Goal: Task Accomplishment & Management: Manage account settings

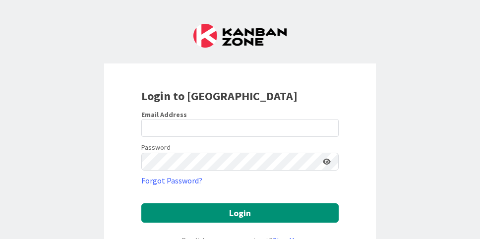
click at [279, 97] on div "Login to [GEOGRAPHIC_DATA]" at bounding box center [239, 96] width 197 height 18
click at [141, 137] on div at bounding box center [141, 137] width 0 height 0
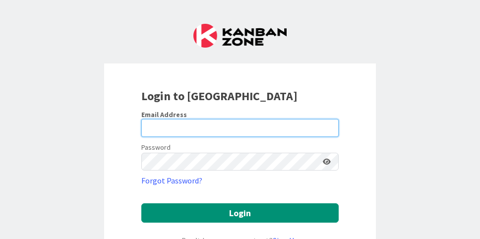
type input "[EMAIL_ADDRESS][DOMAIN_NAME]"
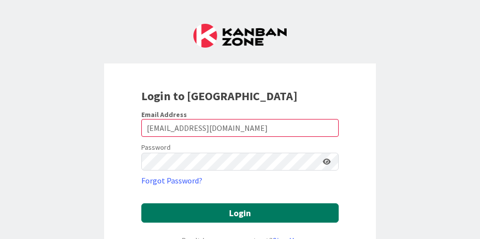
click at [265, 209] on button "Login" at bounding box center [239, 212] width 197 height 19
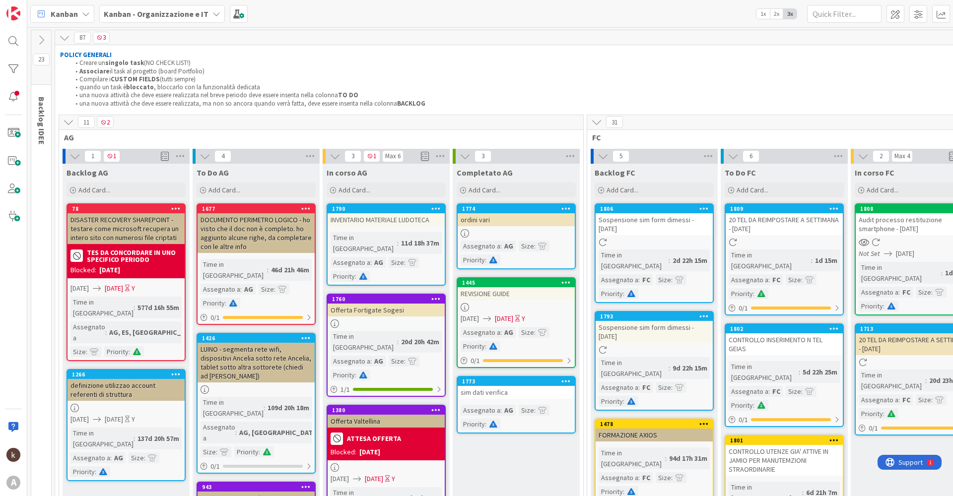
click at [67, 123] on icon at bounding box center [68, 122] width 11 height 11
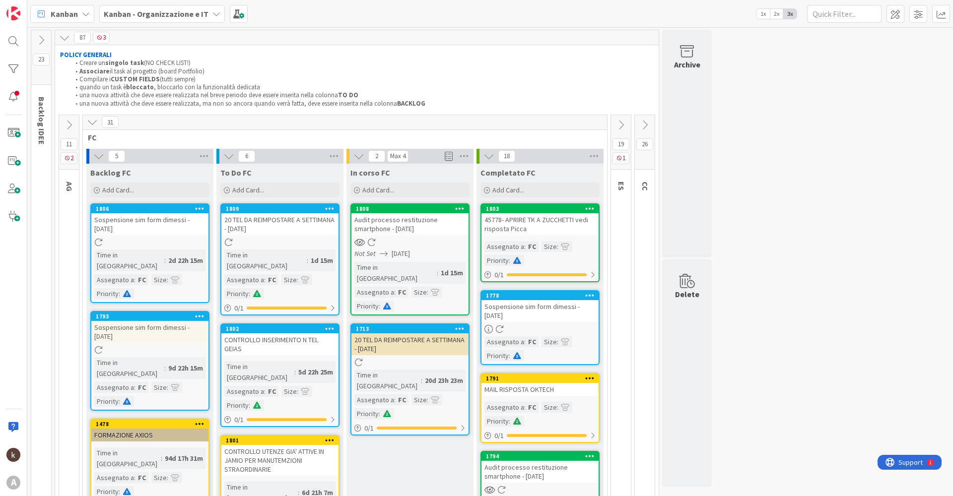
click at [480, 125] on icon at bounding box center [644, 125] width 11 height 11
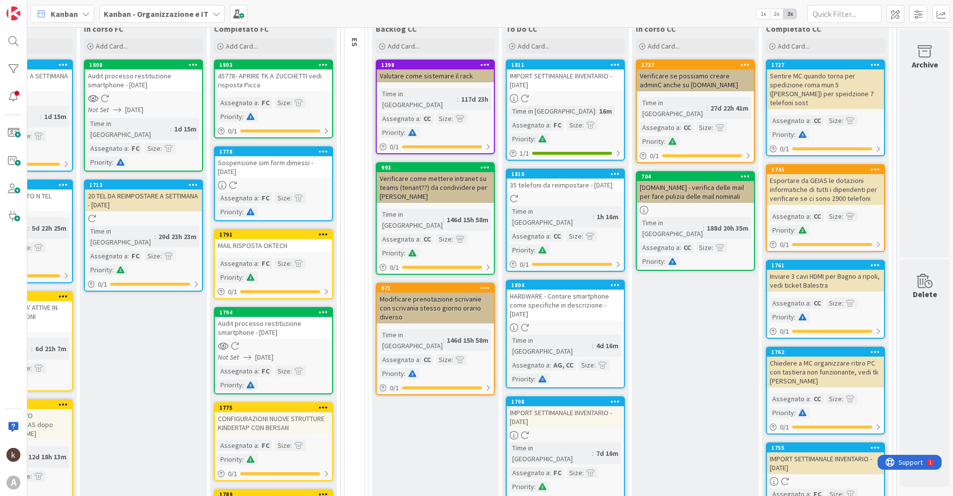
scroll to position [125, 274]
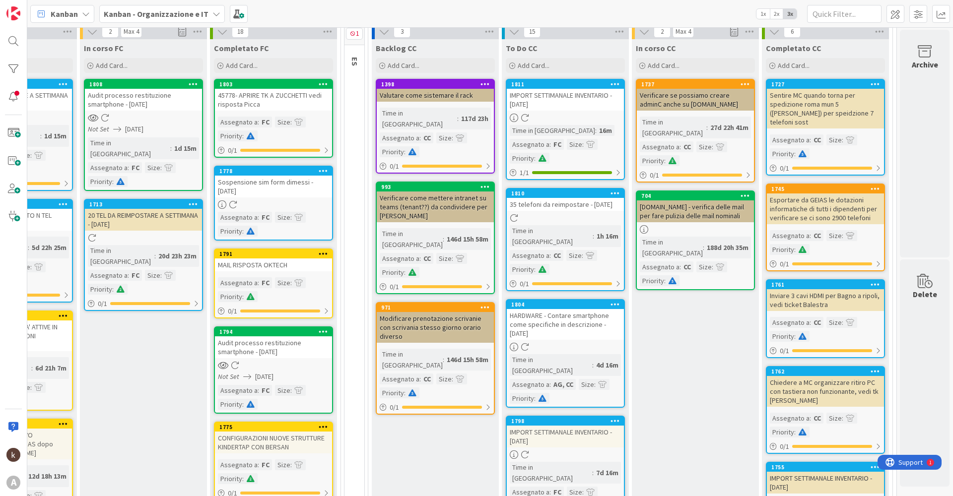
click at [480, 84] on icon at bounding box center [614, 83] width 9 height 7
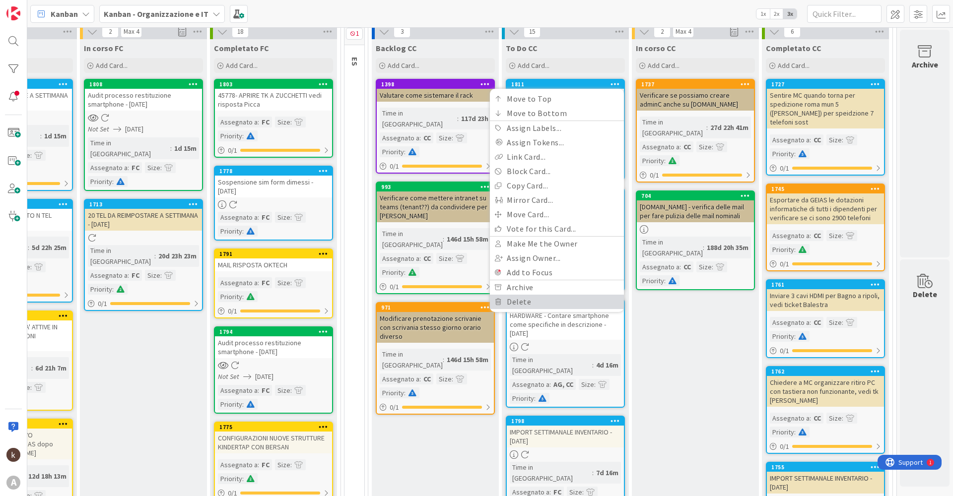
click at [480, 239] on link "Delete" at bounding box center [557, 302] width 134 height 14
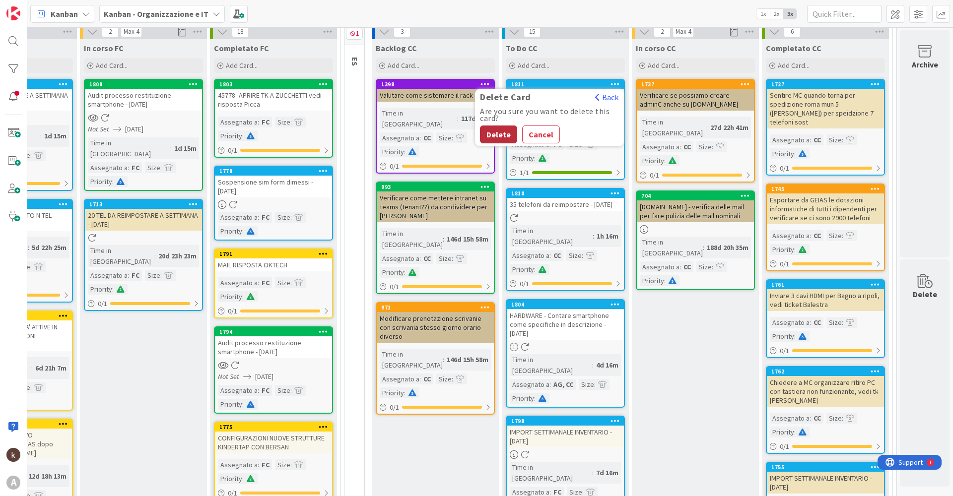
click at [480, 131] on button "Delete" at bounding box center [498, 135] width 37 height 18
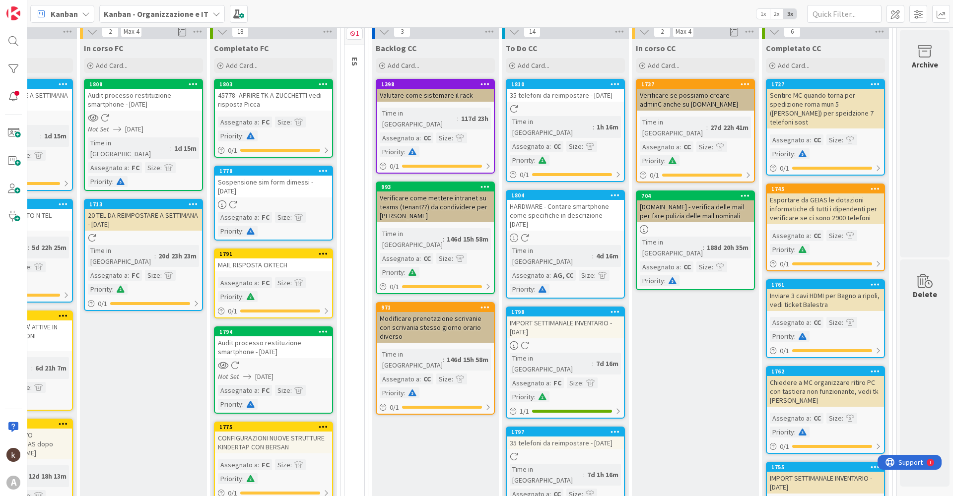
click at [480, 82] on icon at bounding box center [614, 83] width 9 height 7
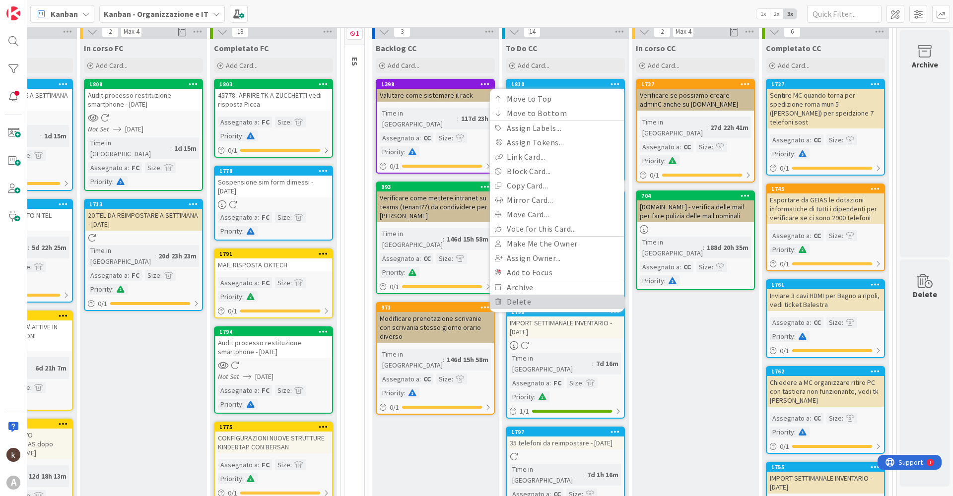
click at [480, 239] on link "Delete" at bounding box center [557, 302] width 134 height 14
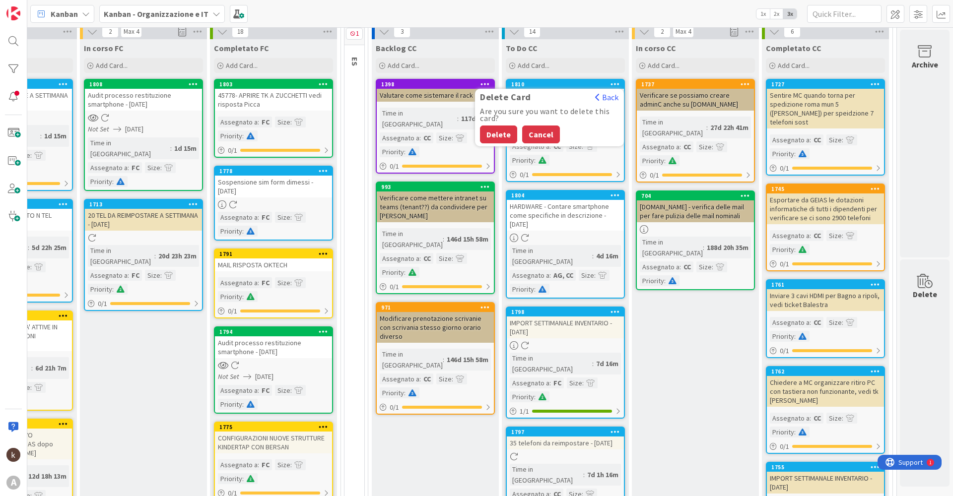
click at [480, 132] on button "Cancel" at bounding box center [541, 135] width 38 height 18
click at [480, 192] on icon at bounding box center [614, 195] width 9 height 7
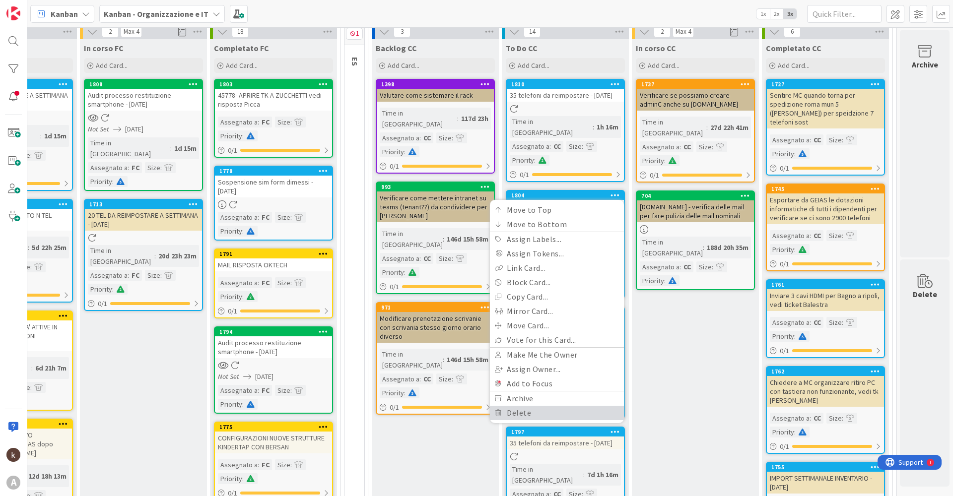
click at [480, 239] on link "Delete" at bounding box center [557, 413] width 134 height 14
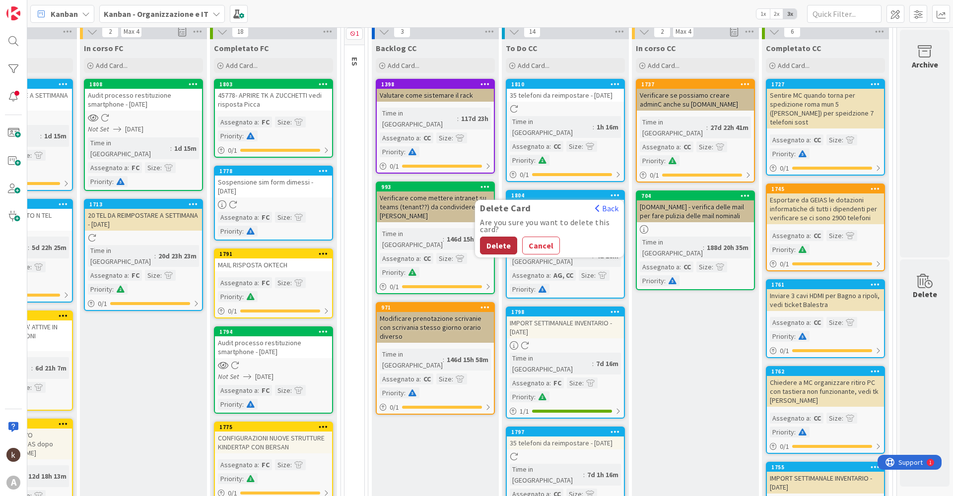
click at [480, 239] on button "Delete" at bounding box center [498, 246] width 37 height 18
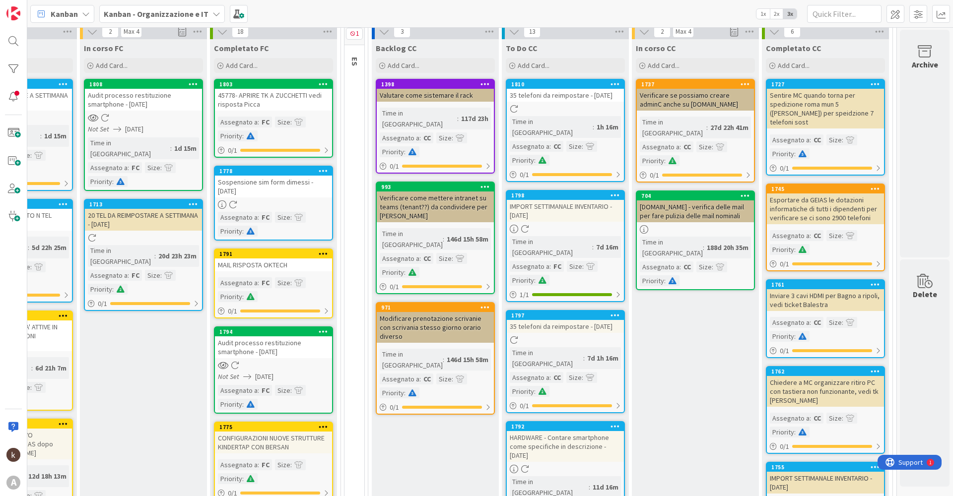
click at [480, 239] on icon at bounding box center [614, 315] width 9 height 7
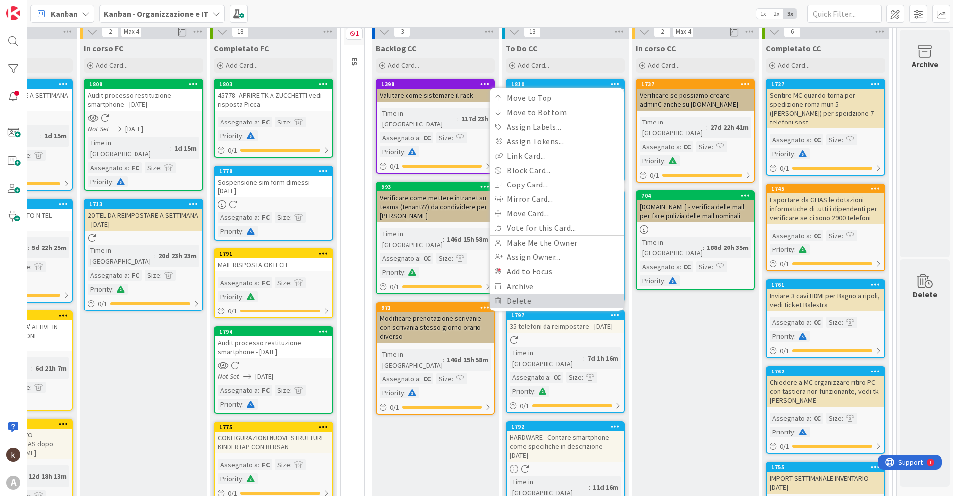
click at [480, 239] on link "Delete" at bounding box center [557, 301] width 134 height 14
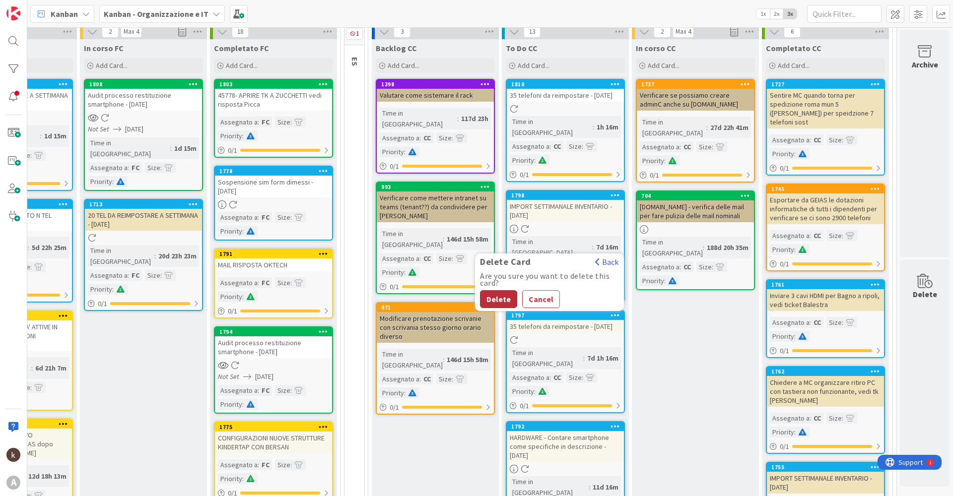
click at [480, 239] on button "Delete" at bounding box center [498, 299] width 37 height 18
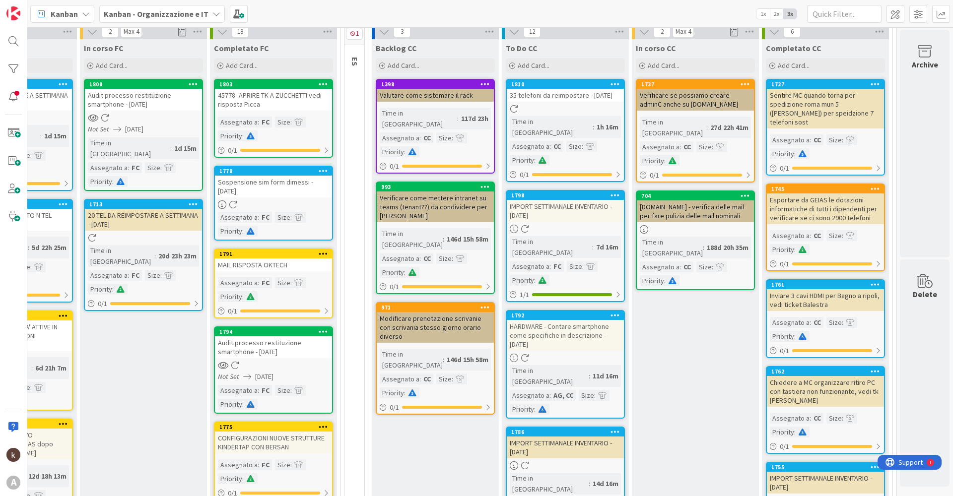
click at [480, 194] on icon at bounding box center [614, 195] width 9 height 7
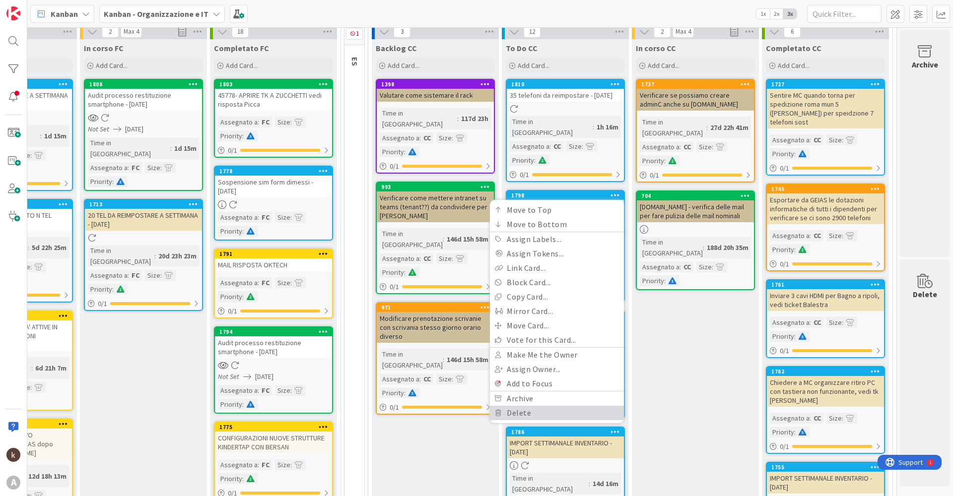
click at [480, 239] on link "Delete" at bounding box center [557, 413] width 134 height 14
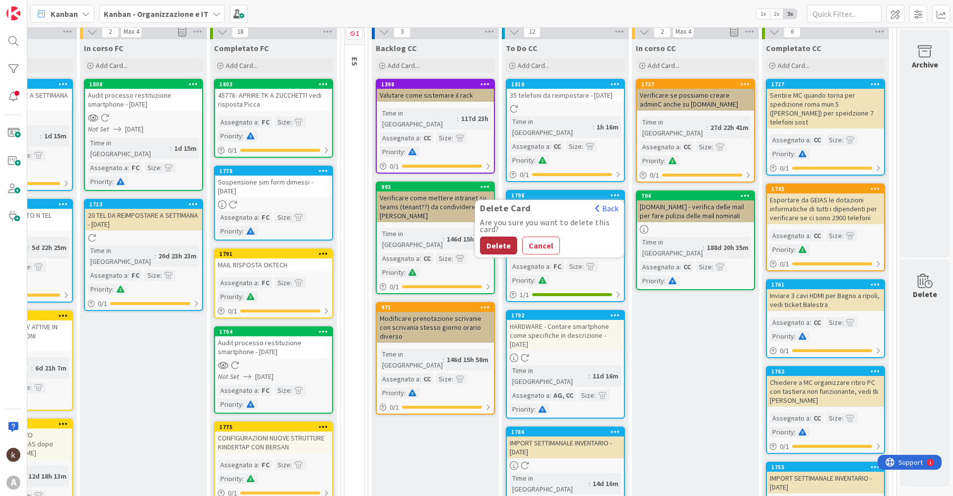
click at [480, 239] on button "Delete" at bounding box center [498, 246] width 37 height 18
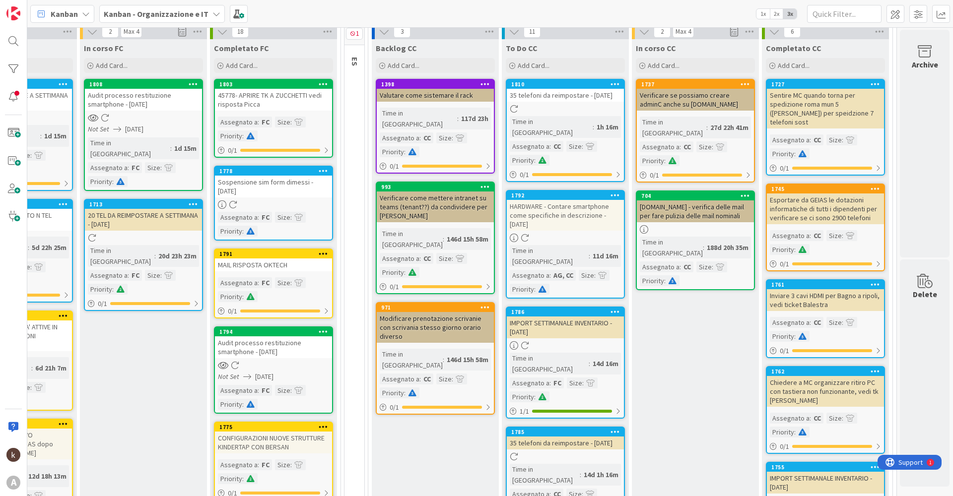
click at [480, 192] on icon at bounding box center [614, 195] width 9 height 7
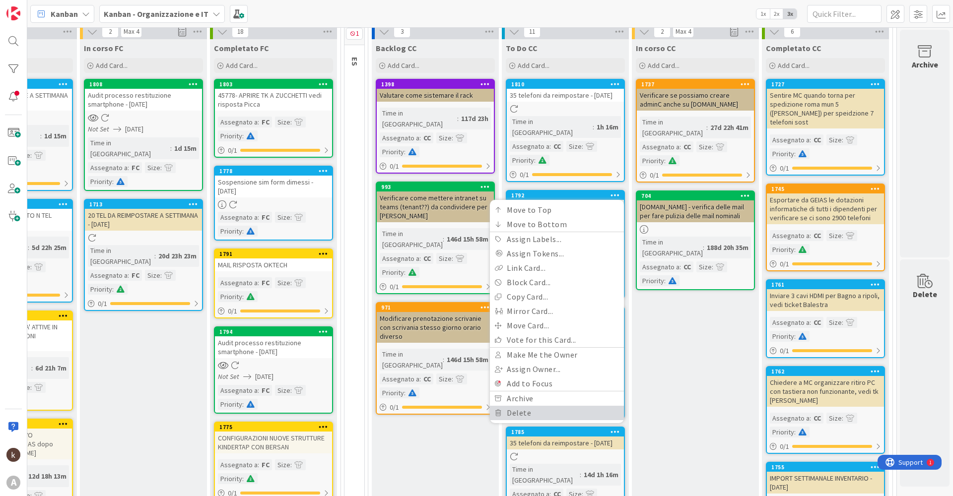
click at [480, 239] on link "Delete" at bounding box center [557, 413] width 134 height 14
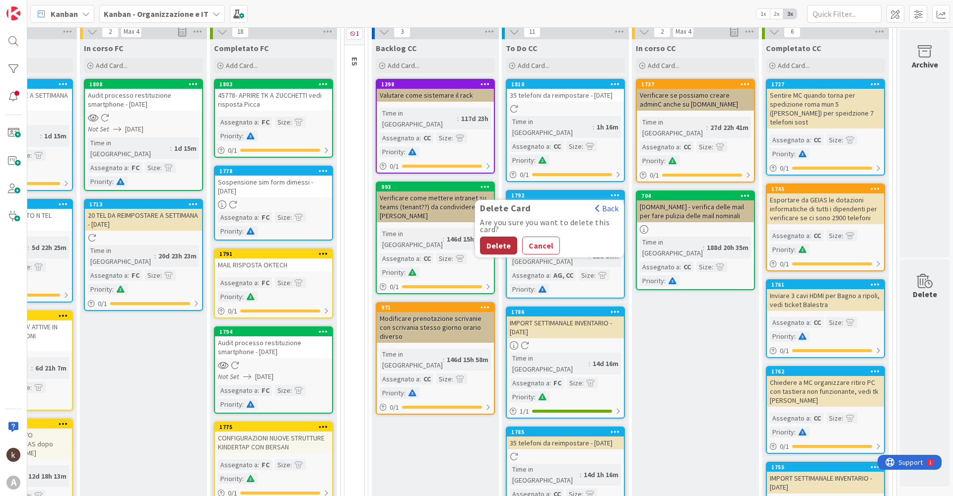
click at [480, 239] on button "Delete" at bounding box center [498, 246] width 37 height 18
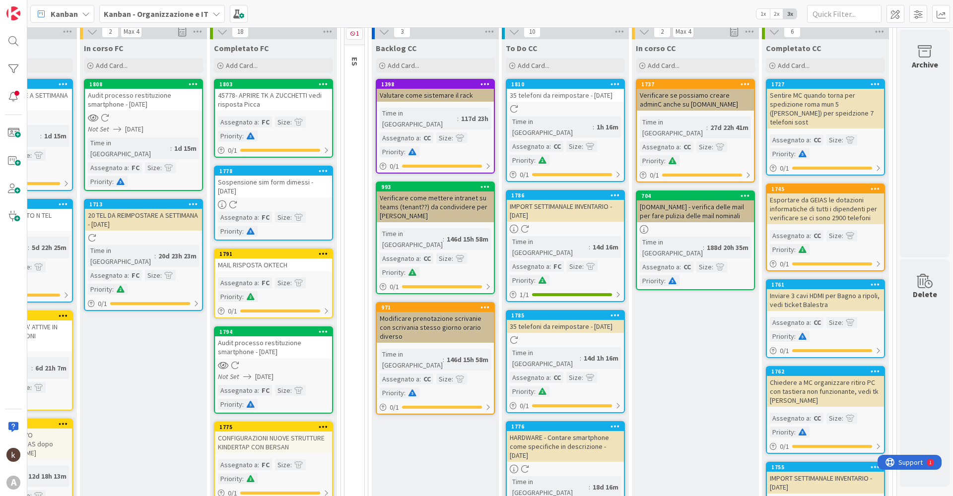
click at [480, 192] on icon at bounding box center [614, 195] width 9 height 7
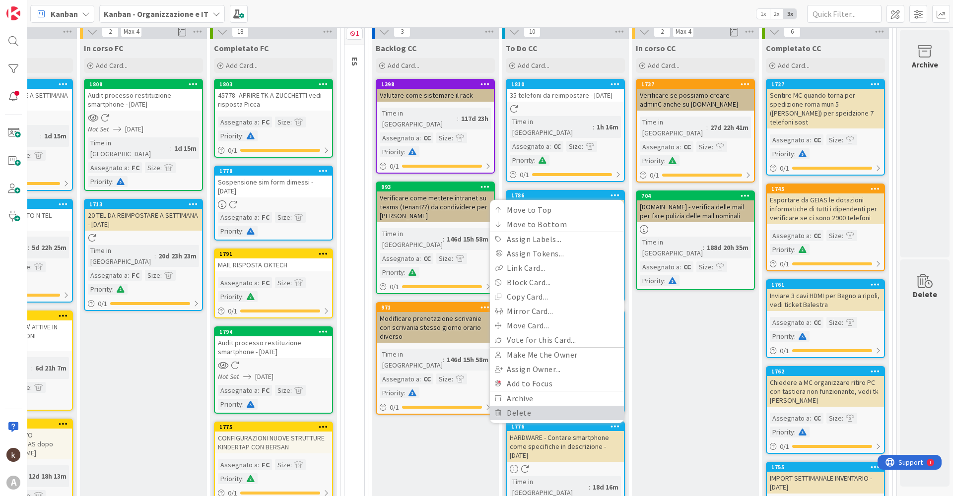
click at [480, 239] on link "Delete" at bounding box center [557, 413] width 134 height 14
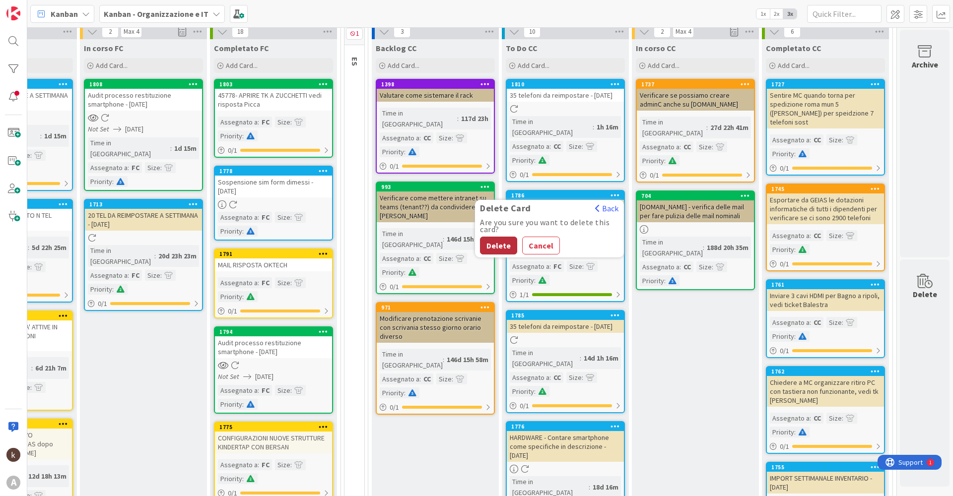
click at [480, 239] on button "Delete" at bounding box center [498, 246] width 37 height 18
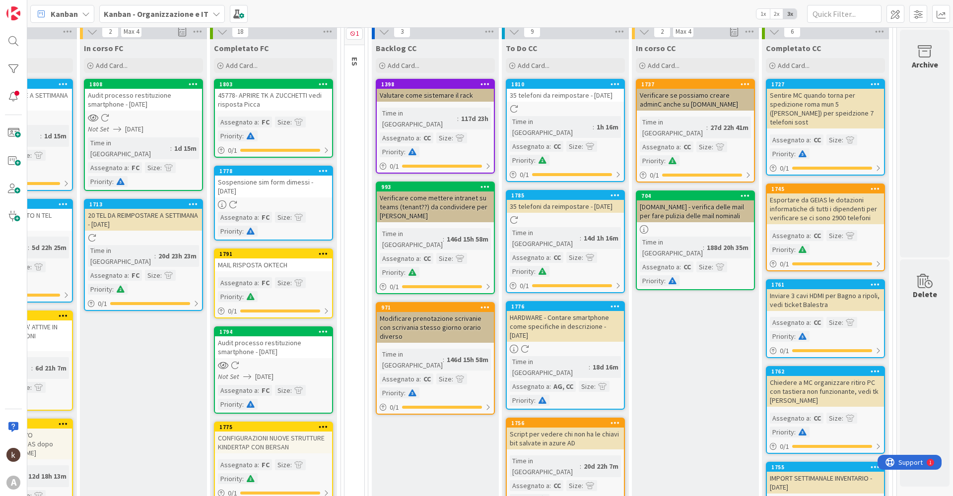
click at [480, 193] on icon at bounding box center [614, 195] width 9 height 7
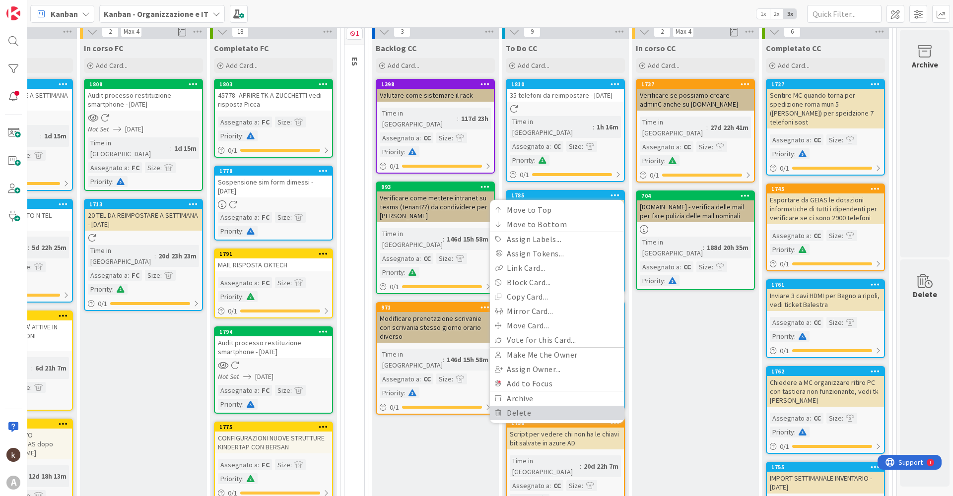
click at [480, 239] on link "Delete" at bounding box center [557, 413] width 134 height 14
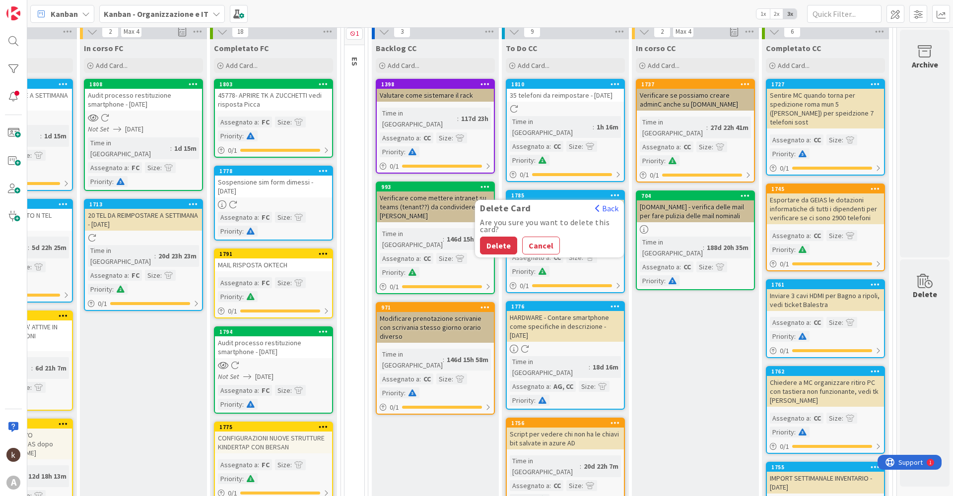
click at [480, 239] on button "Delete" at bounding box center [498, 246] width 37 height 18
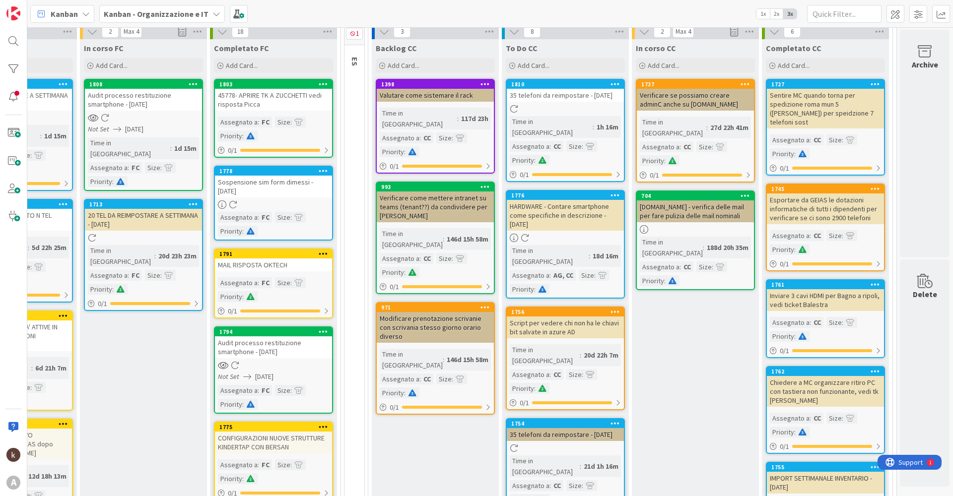
click at [480, 192] on icon at bounding box center [614, 195] width 9 height 7
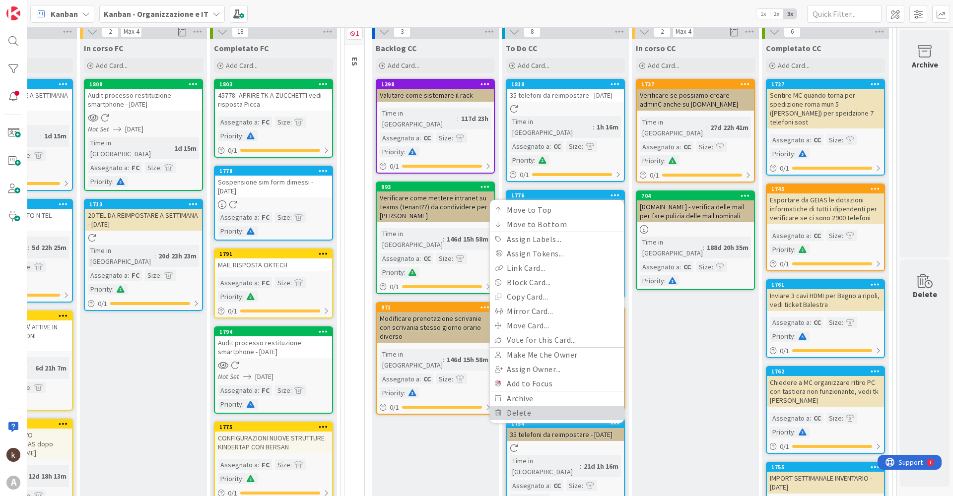
click at [480, 239] on link "Delete" at bounding box center [557, 413] width 134 height 14
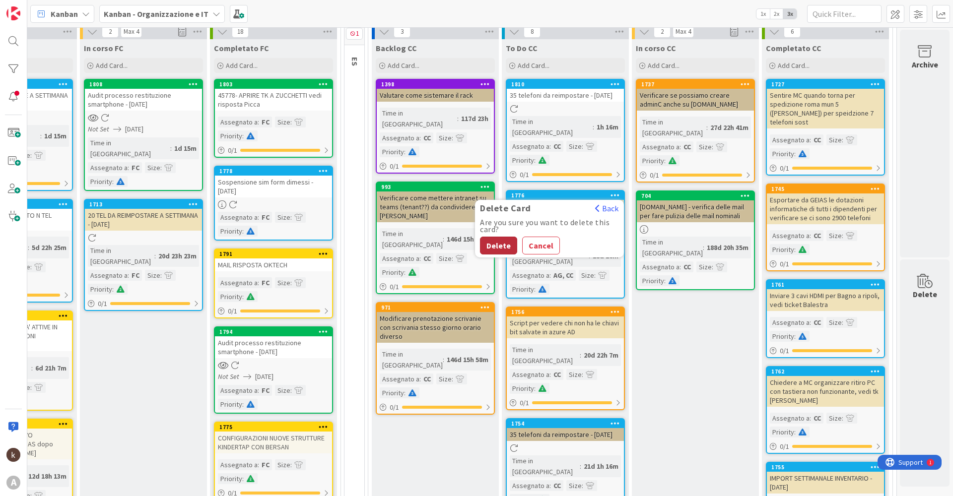
click at [480, 239] on button "Delete" at bounding box center [498, 246] width 37 height 18
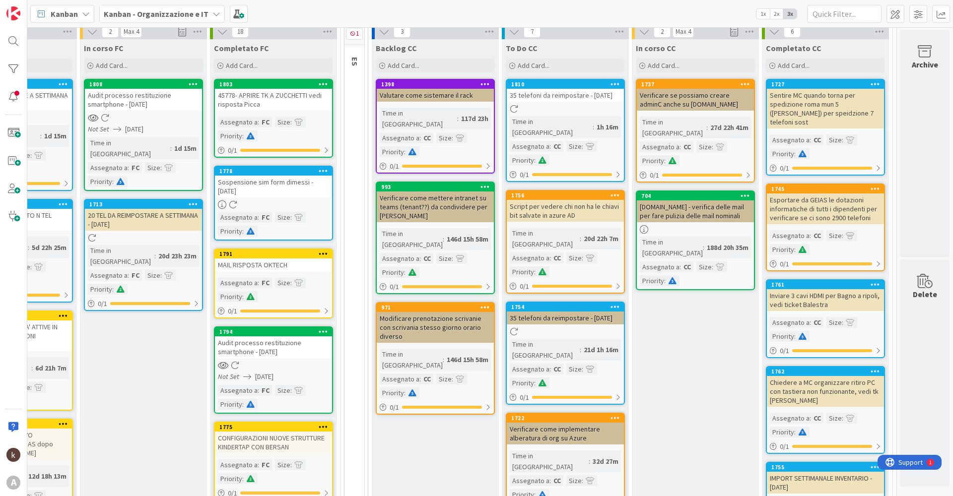
click at [480, 239] on icon at bounding box center [614, 306] width 9 height 7
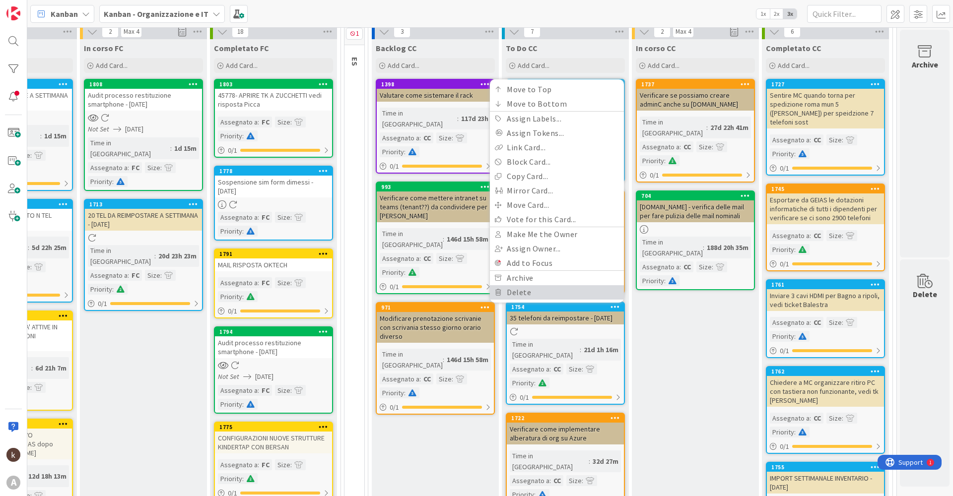
click at [480, 239] on link "Delete" at bounding box center [557, 292] width 134 height 14
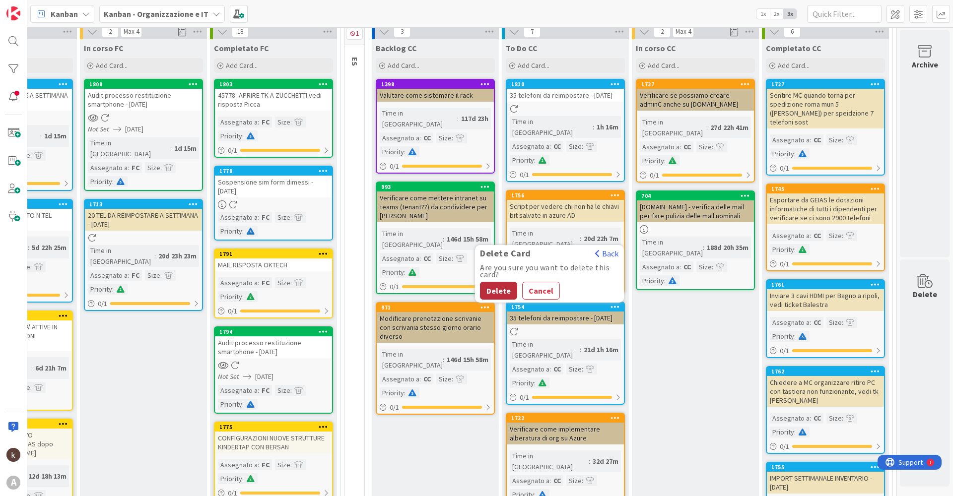
click at [480, 239] on button "Delete" at bounding box center [498, 291] width 37 height 18
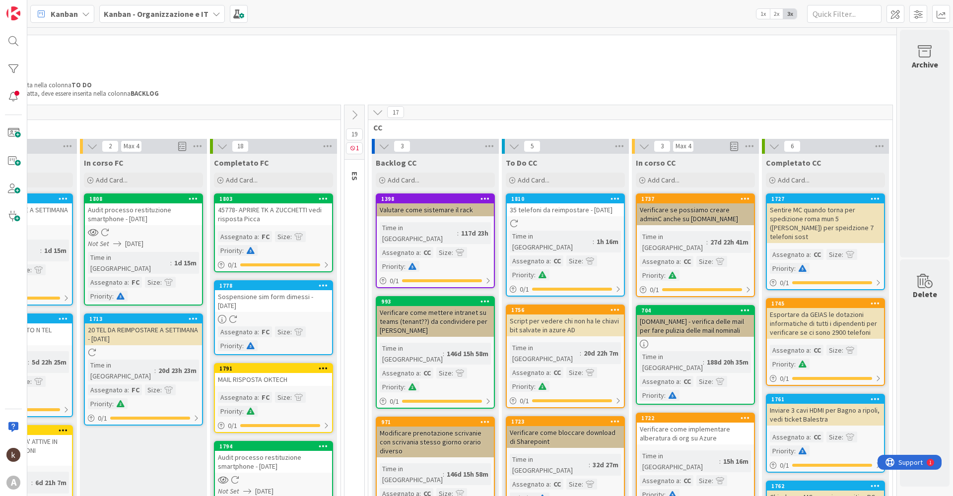
scroll to position [0, 274]
